Goal: Navigation & Orientation: Find specific page/section

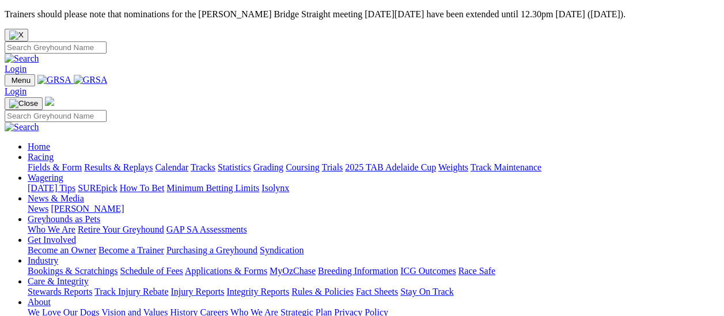
click at [63, 162] on link "Fields & Form" at bounding box center [55, 167] width 54 height 10
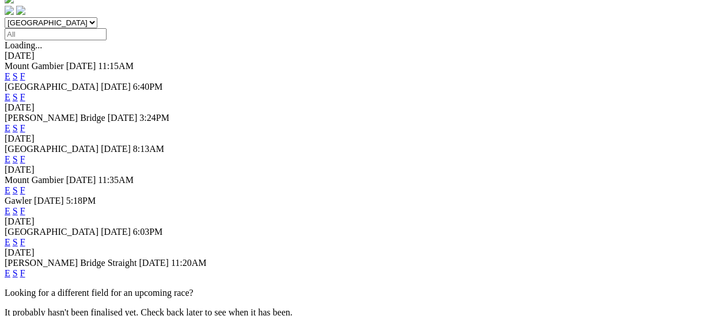
scroll to position [403, 0]
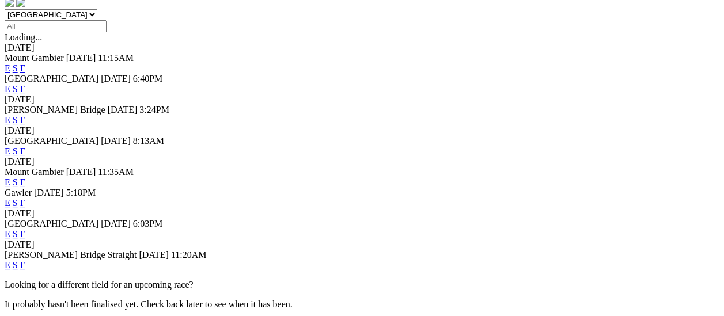
click at [25, 260] on link "F" at bounding box center [22, 265] width 5 height 10
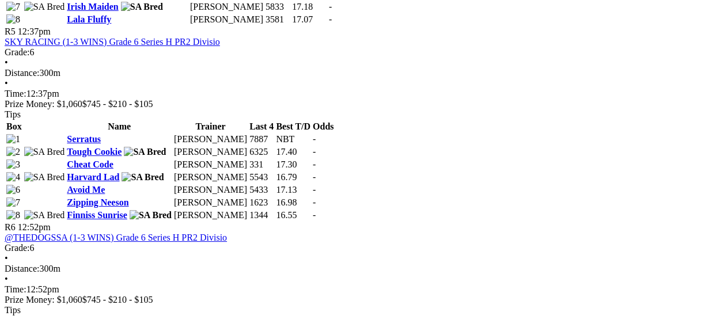
scroll to position [1325, 0]
